Goal: Task Accomplishment & Management: Complete application form

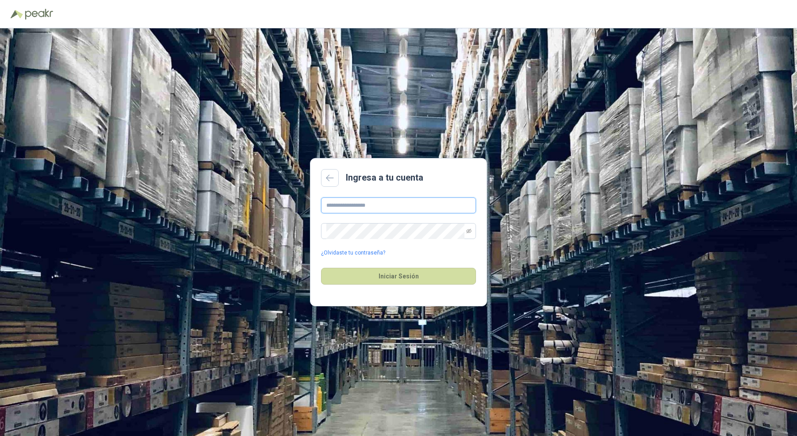
click at [343, 206] on input "text" at bounding box center [398, 205] width 155 height 16
type input "**********"
click at [321, 268] on button "Iniciar Sesión" at bounding box center [398, 276] width 155 height 17
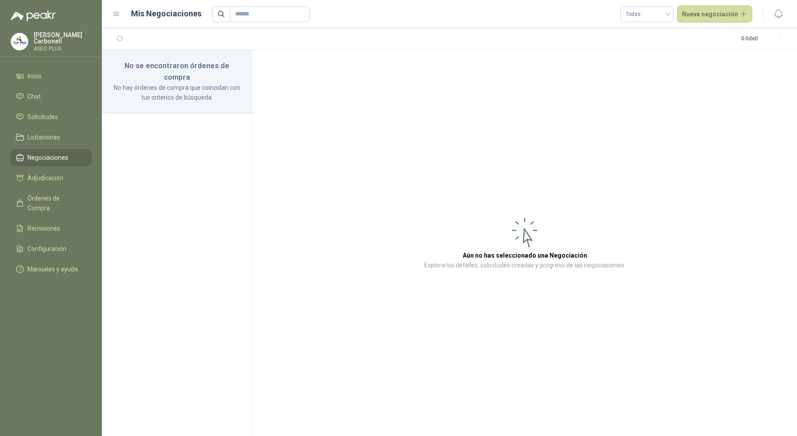
click at [50, 35] on p "[PERSON_NAME]" at bounding box center [63, 38] width 58 height 12
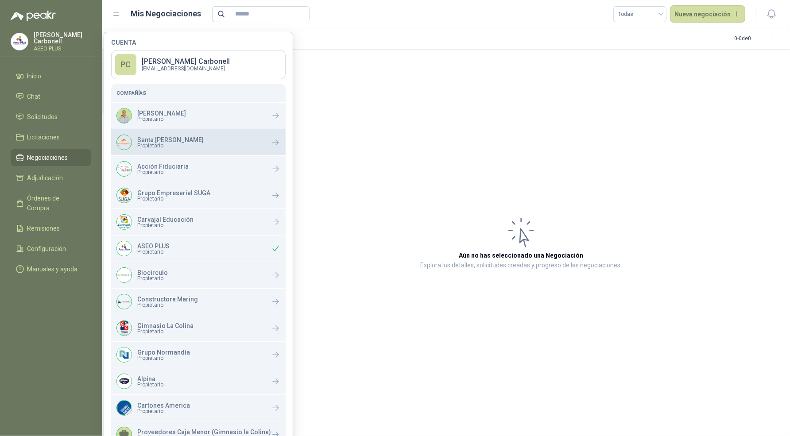
click at [141, 143] on span "Propietario" at bounding box center [170, 145] width 66 height 5
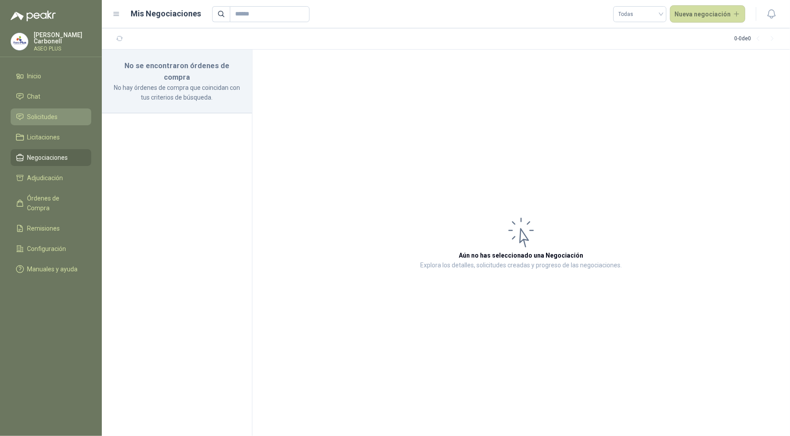
click at [62, 115] on li "Solicitudes" at bounding box center [51, 117] width 70 height 10
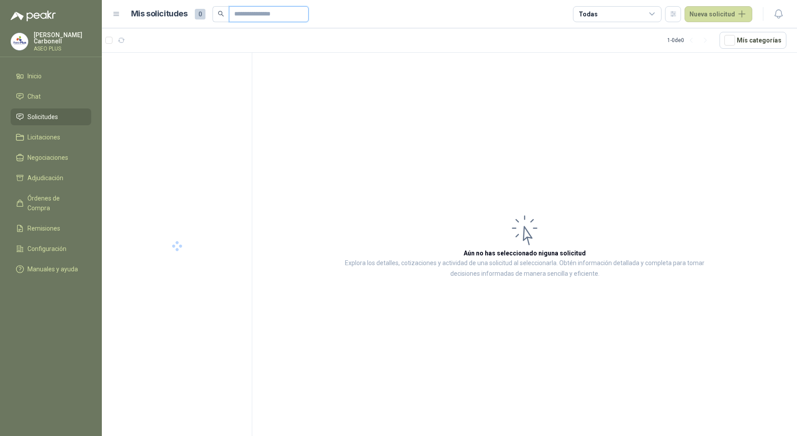
click at [249, 17] on input "text" at bounding box center [265, 14] width 62 height 15
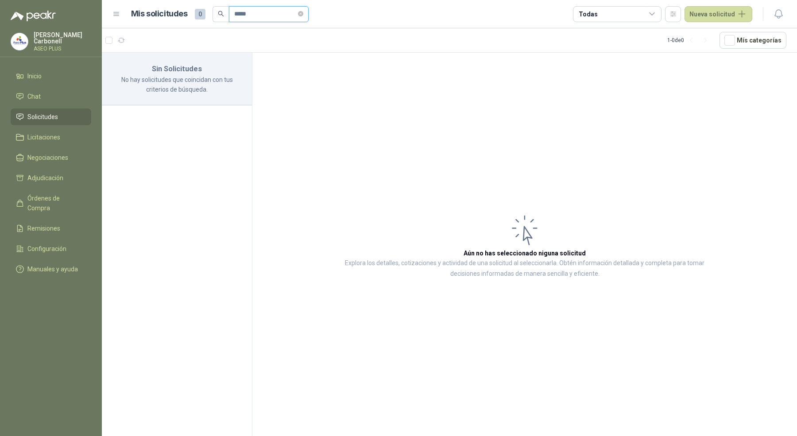
type input "*****"
click at [63, 37] on p "[PERSON_NAME]" at bounding box center [63, 38] width 58 height 12
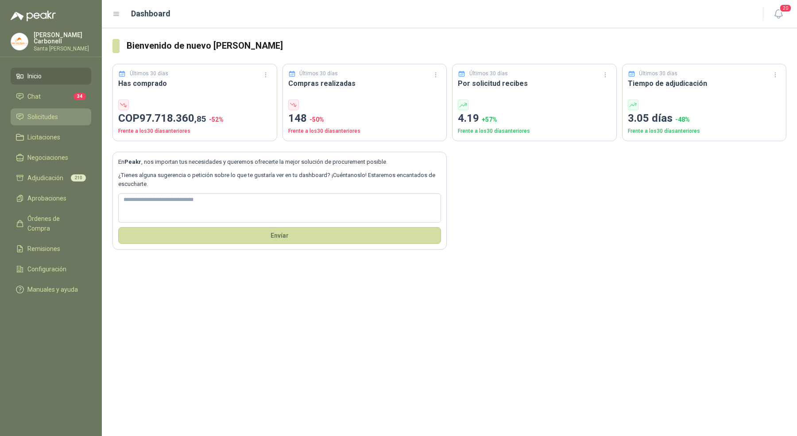
click at [44, 117] on span "Solicitudes" at bounding box center [42, 117] width 31 height 10
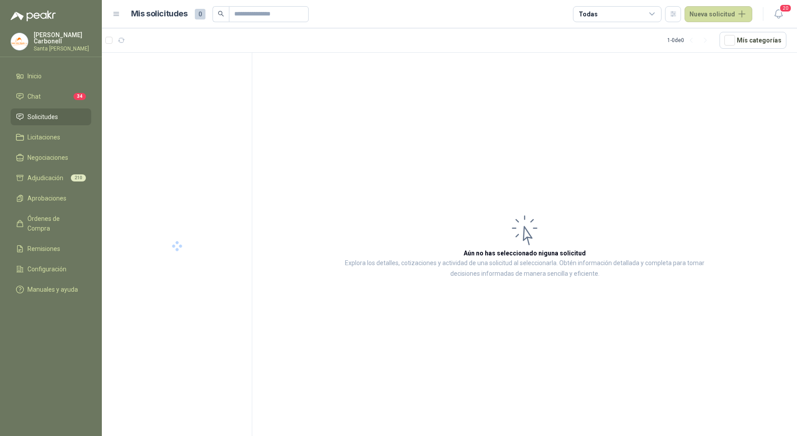
click at [64, 165] on ul "Inicio Chat 34 Solicitudes Licitaciones Negociaciones Adjudicación 210 Aprobaci…" at bounding box center [51, 185] width 102 height 234
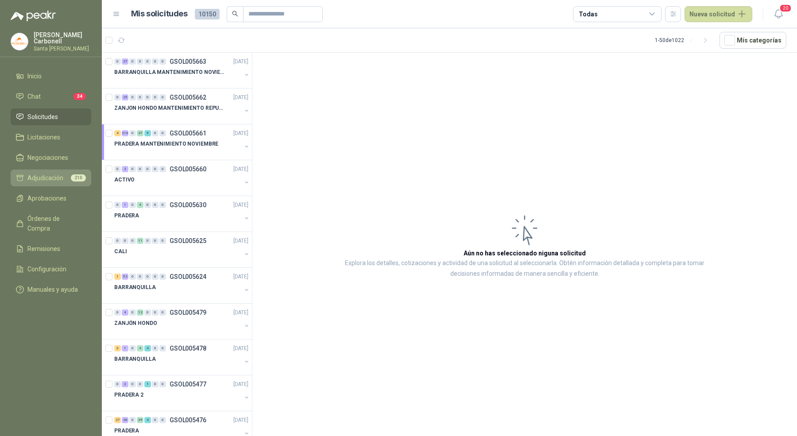
click at [64, 175] on li "Adjudicación 210" at bounding box center [51, 178] width 70 height 10
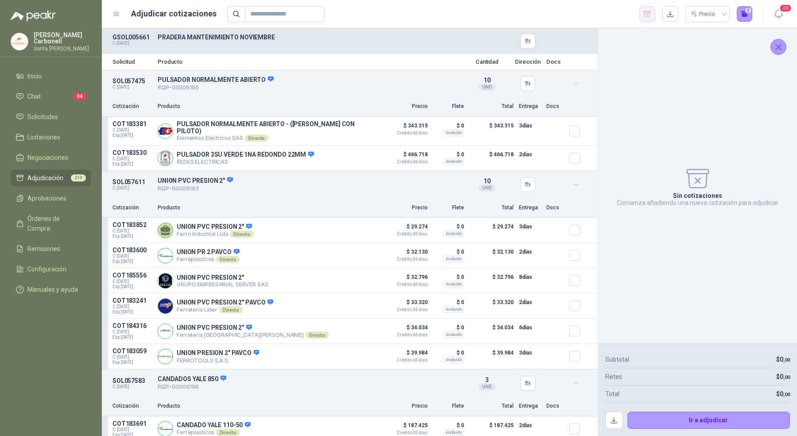
click at [650, 15] on icon "button" at bounding box center [647, 14] width 8 height 9
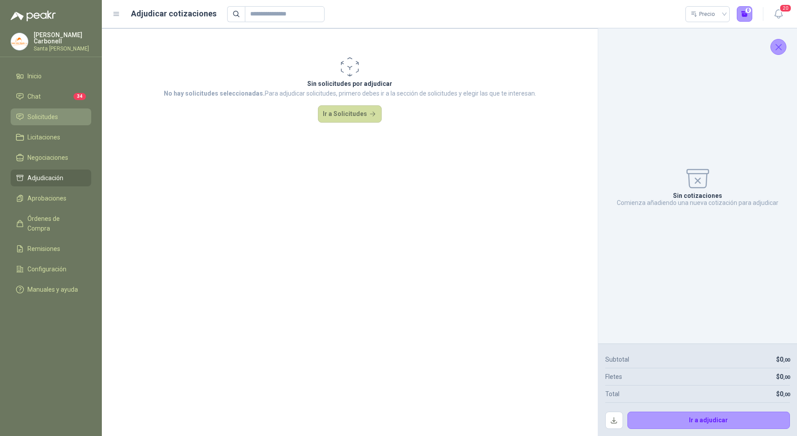
click at [44, 119] on span "Solicitudes" at bounding box center [42, 117] width 31 height 10
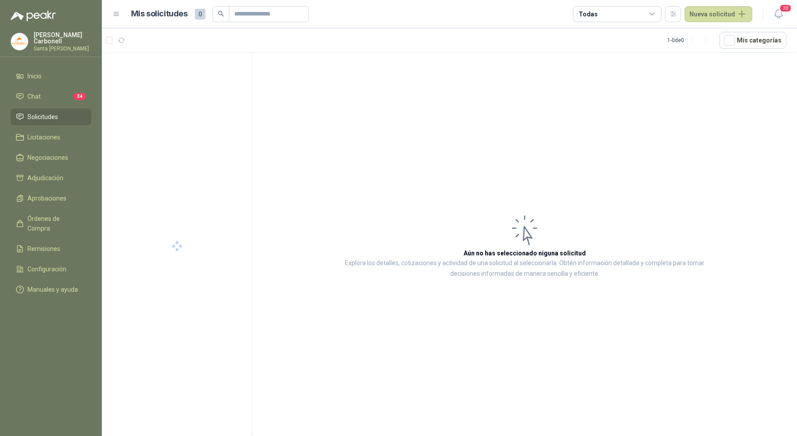
click at [258, 22] on article "Mis solicitudes 0 Todas Nueva solicitud" at bounding box center [442, 14] width 622 height 16
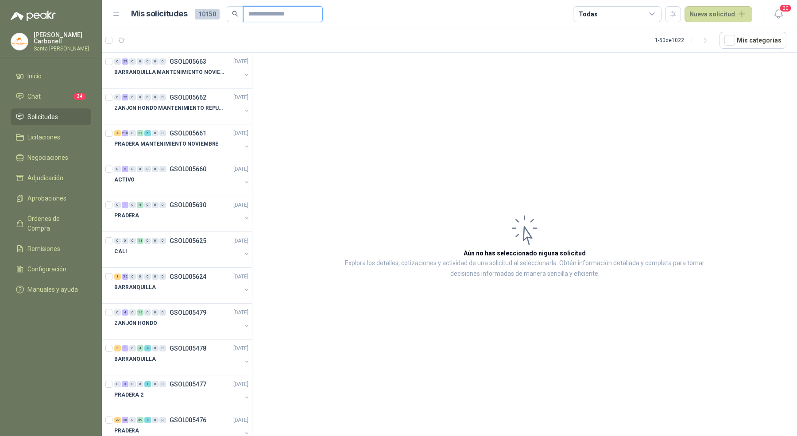
click at [261, 19] on input "text" at bounding box center [279, 14] width 62 height 15
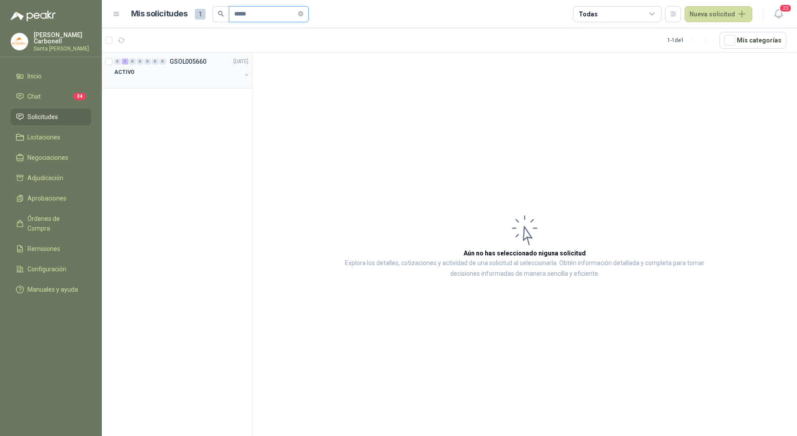
type input "*****"
click at [220, 70] on div "ACTIVO" at bounding box center [177, 72] width 127 height 11
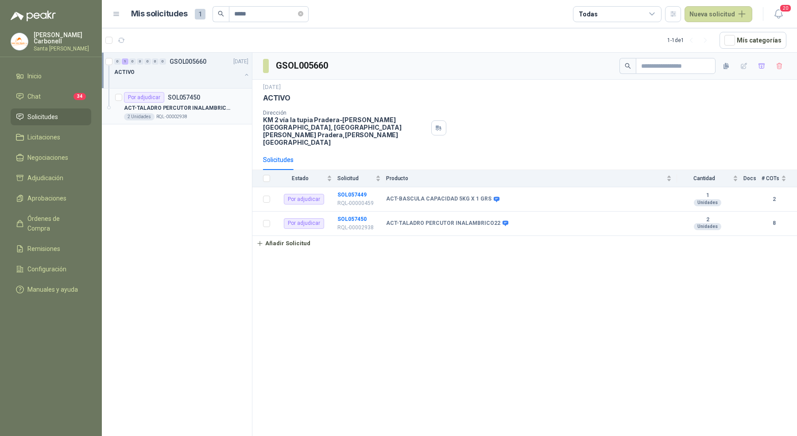
click at [218, 108] on p "ACT-TALADRO PERCUTOR INALAMBRICO22" at bounding box center [179, 108] width 110 height 8
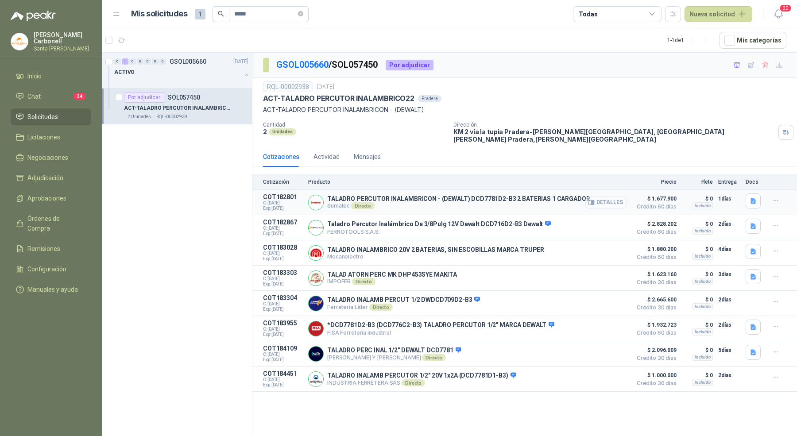
click at [611, 197] on button "Detalles" at bounding box center [606, 203] width 42 height 12
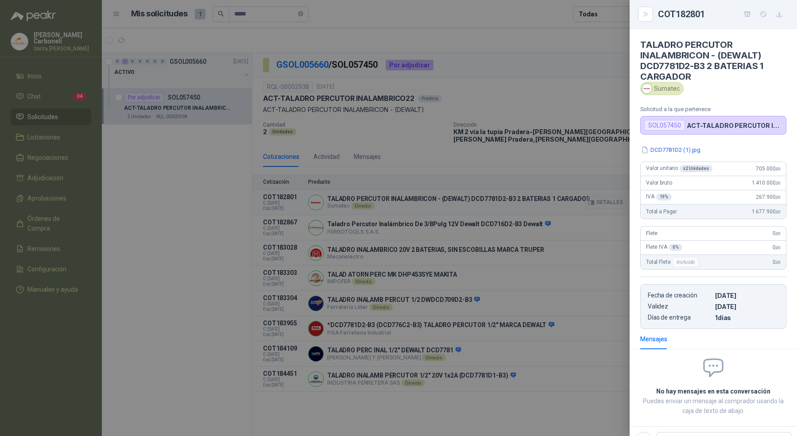
scroll to position [5, 0]
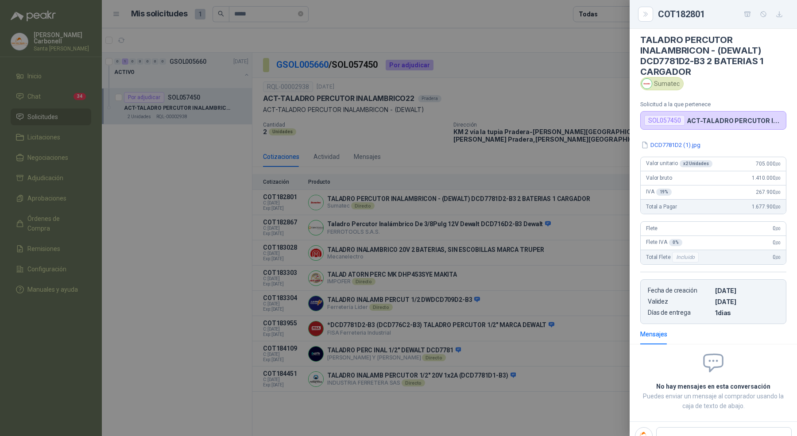
click at [611, 196] on div at bounding box center [398, 218] width 797 height 436
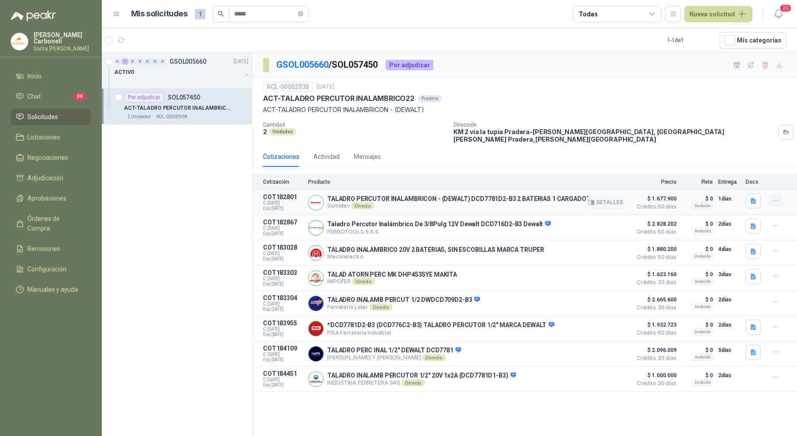
click at [780, 193] on button "button" at bounding box center [776, 200] width 14 height 14
click at [763, 160] on button "Añadir" at bounding box center [757, 158] width 71 height 14
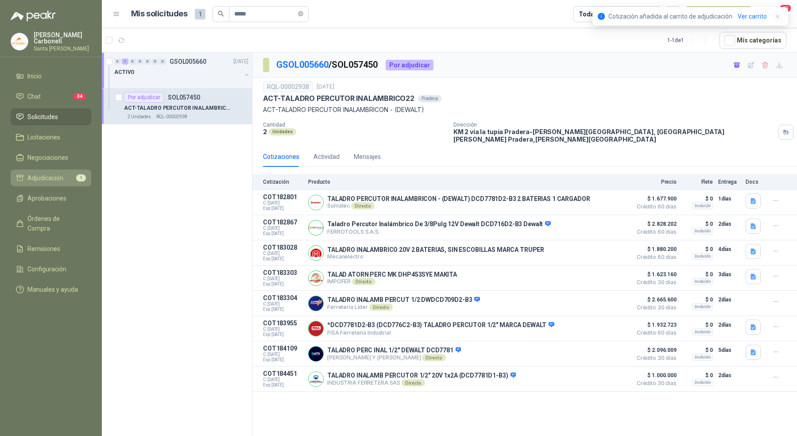
click at [63, 175] on li "Adjudicación 1" at bounding box center [51, 178] width 70 height 10
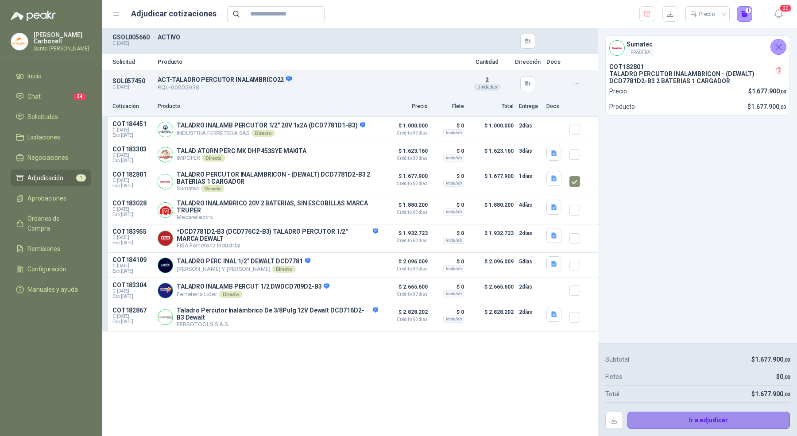
click at [658, 422] on button "Ir a adjudicar" at bounding box center [708, 421] width 163 height 18
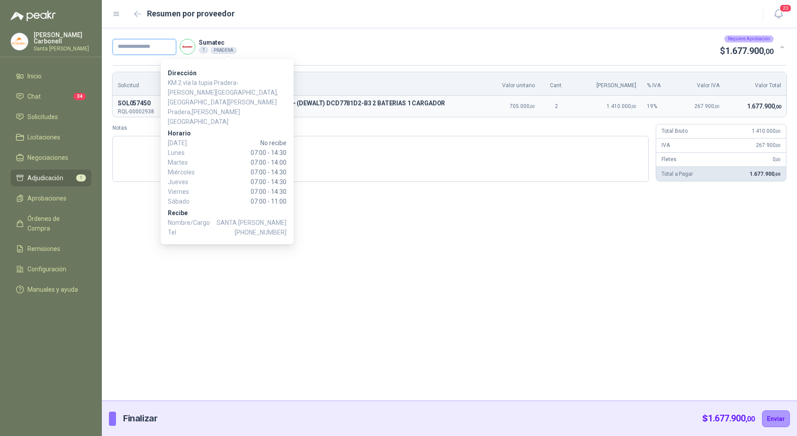
click at [129, 47] on input "text" at bounding box center [144, 47] width 64 height 16
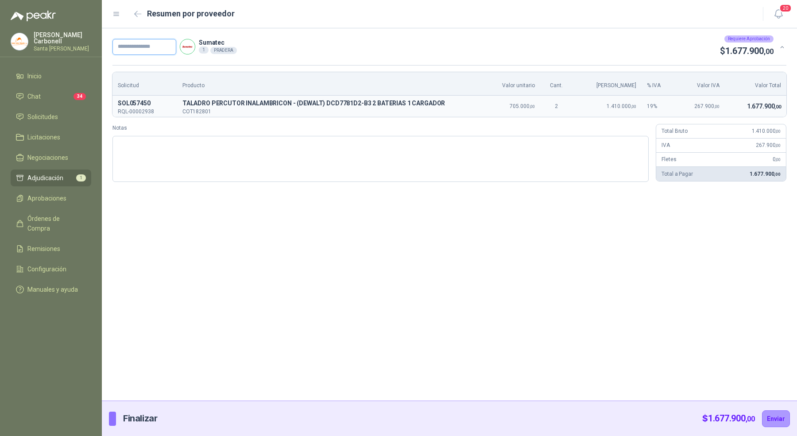
paste input "**********"
type input "**********"
click at [779, 419] on button "Enviar" at bounding box center [776, 418] width 28 height 17
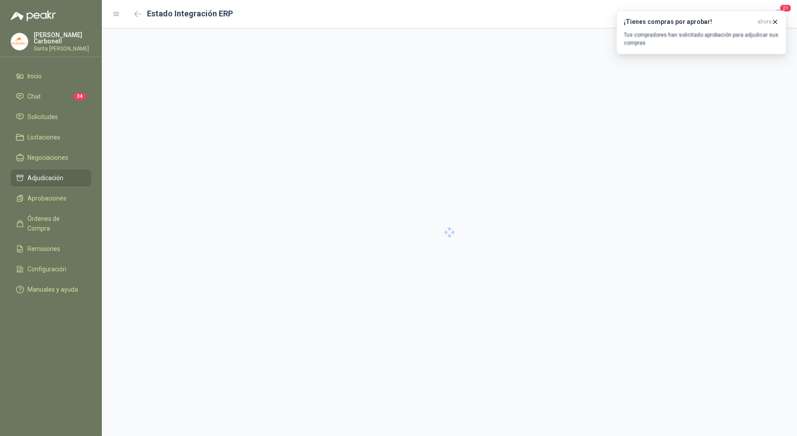
click at [661, 33] on div at bounding box center [449, 232] width 695 height 408
click at [662, 42] on p "Tus compradores han solicitado aprobación para adjudicar sus compras." at bounding box center [701, 39] width 155 height 16
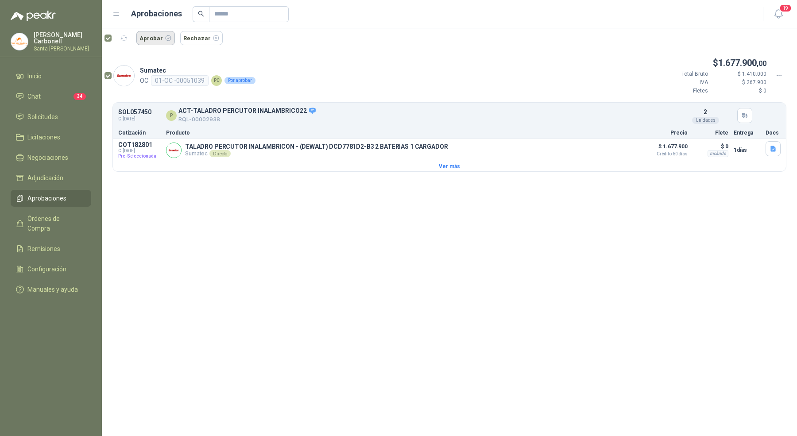
click at [155, 39] on button "Aprobar" at bounding box center [155, 38] width 39 height 14
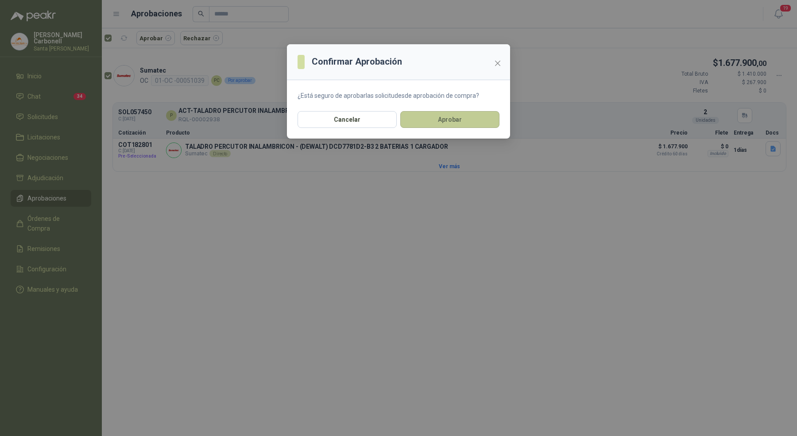
click at [452, 122] on button "Aprobar" at bounding box center [449, 119] width 99 height 17
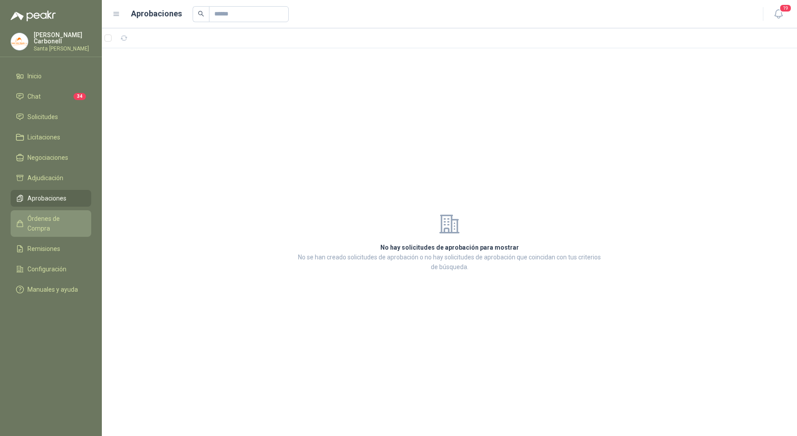
click at [63, 214] on span "Órdenes de Compra" at bounding box center [54, 223] width 55 height 19
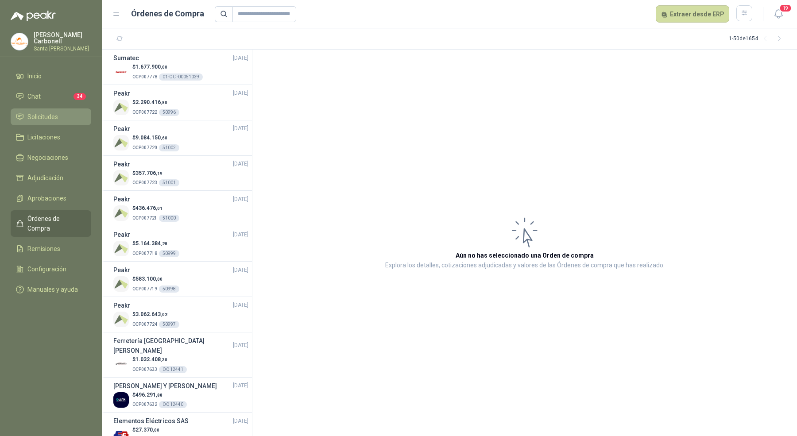
click at [58, 121] on link "Solicitudes" at bounding box center [51, 116] width 81 height 17
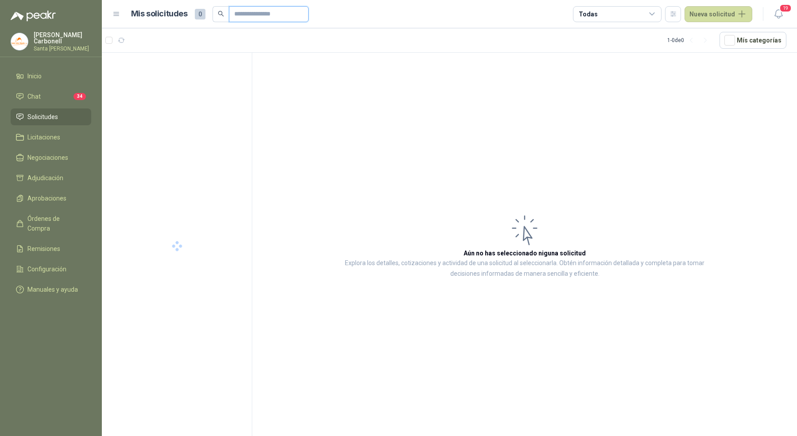
click at [259, 19] on input "text" at bounding box center [265, 14] width 62 height 15
type input "*****"
click at [205, 83] on div at bounding box center [177, 80] width 127 height 7
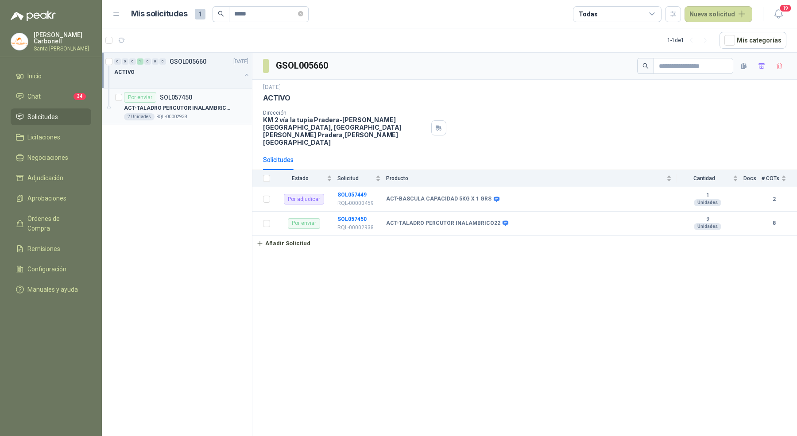
click at [220, 121] on article "Por enviar SOL057450 ACT-TALADRO PERCUTOR INALAMBRICO22 2 Unidades RQL-00002938" at bounding box center [177, 107] width 150 height 36
